Goal: Navigation & Orientation: Find specific page/section

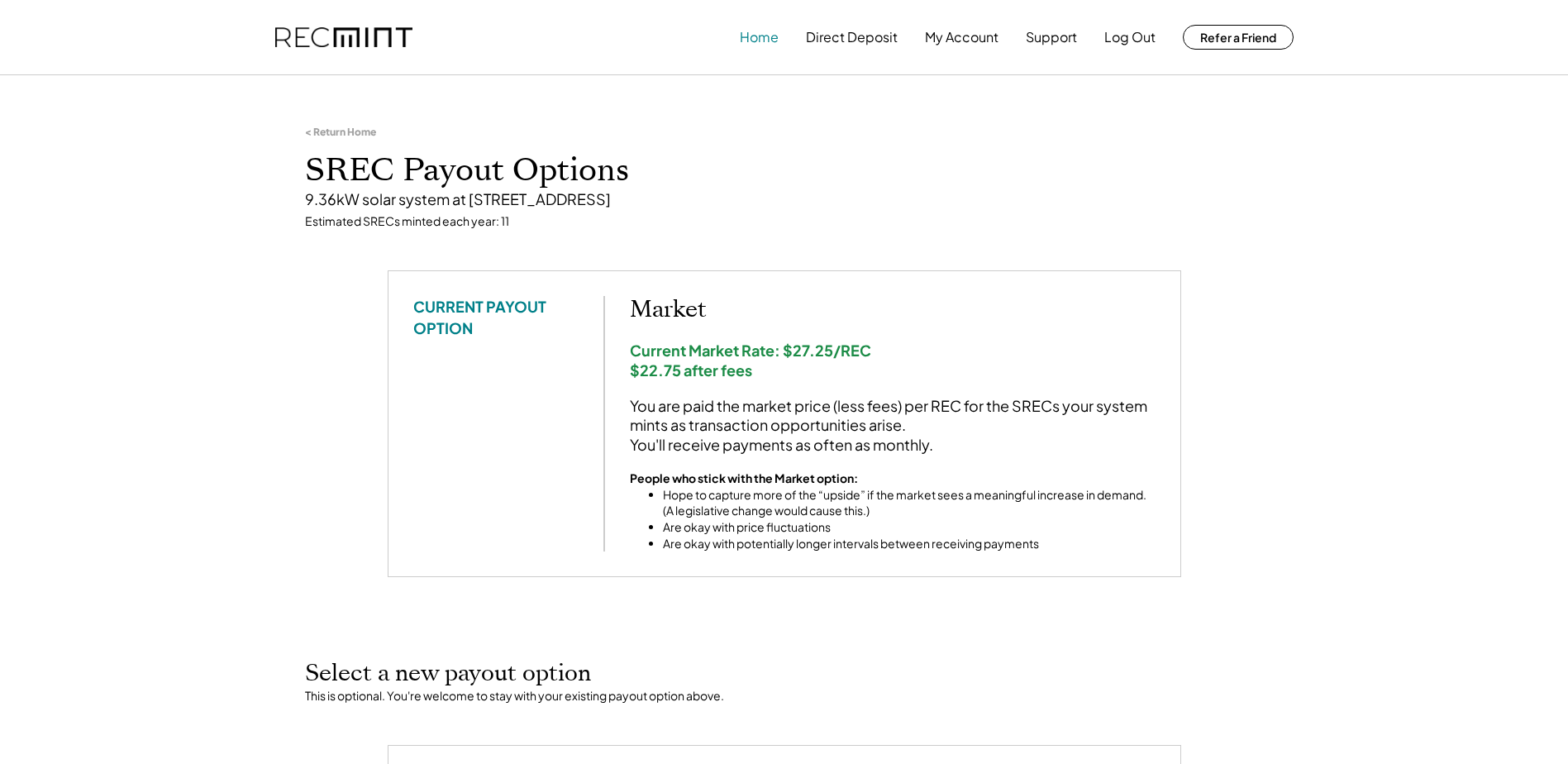
click at [539, 39] on button "Home" at bounding box center [759, 37] width 39 height 33
